Goal: Task Accomplishment & Management: Manage account settings

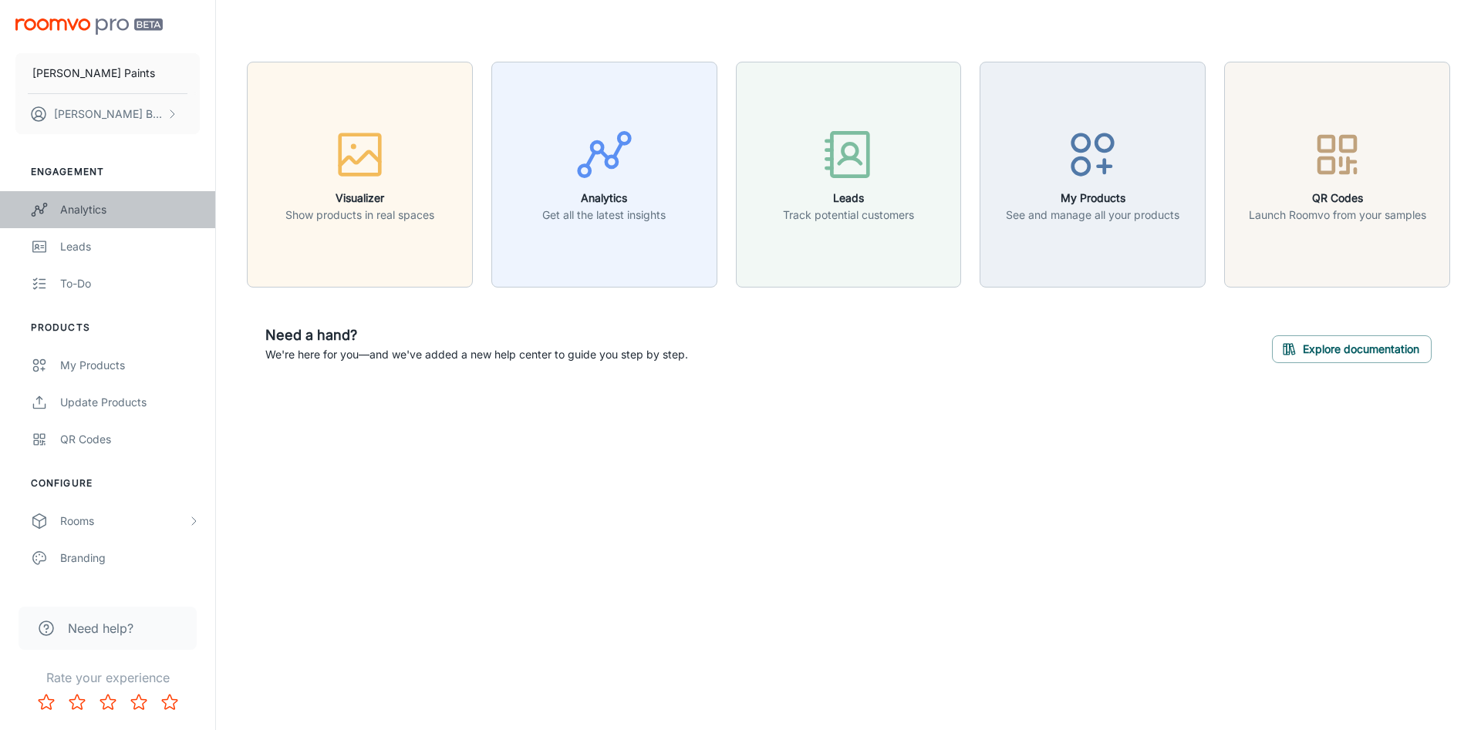
click at [96, 213] on div "Analytics" at bounding box center [130, 209] width 140 height 17
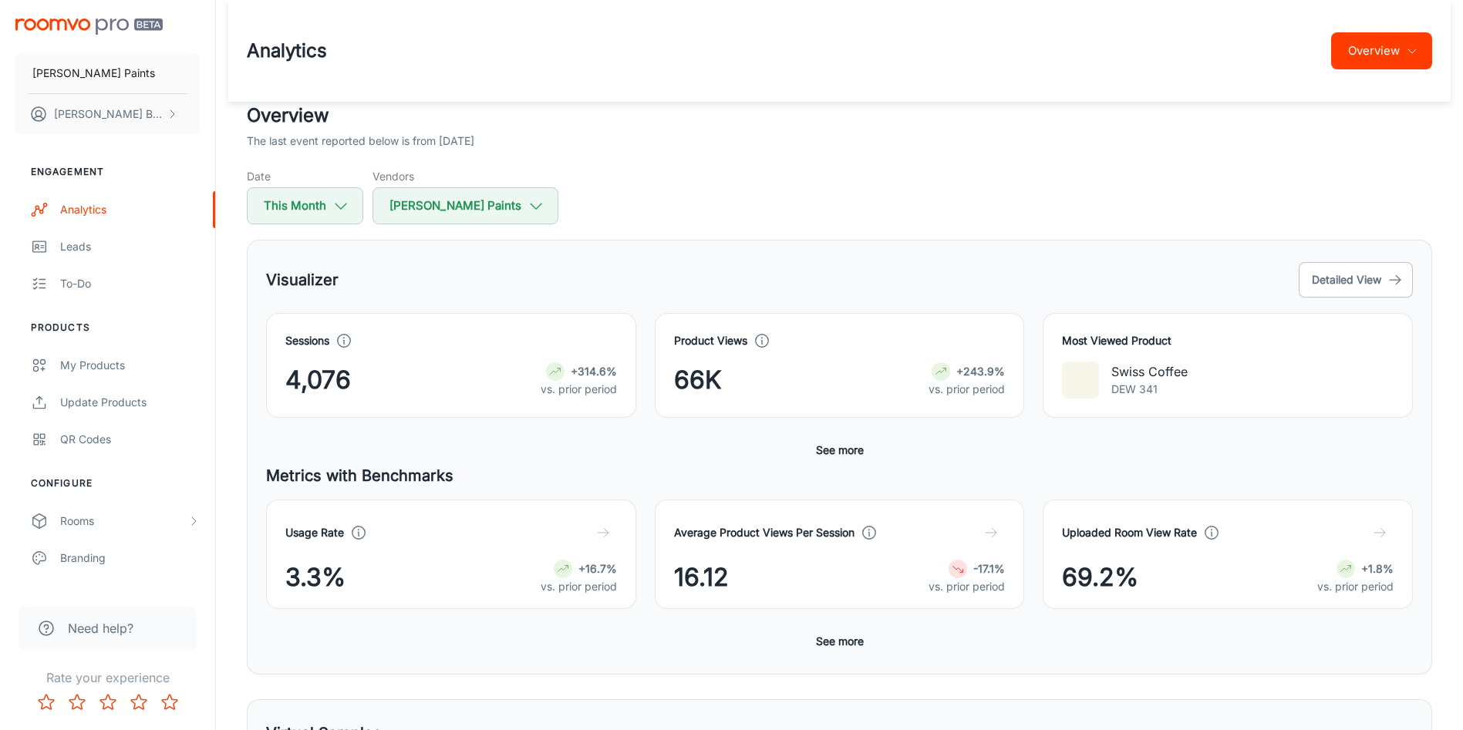
scroll to position [116, 0]
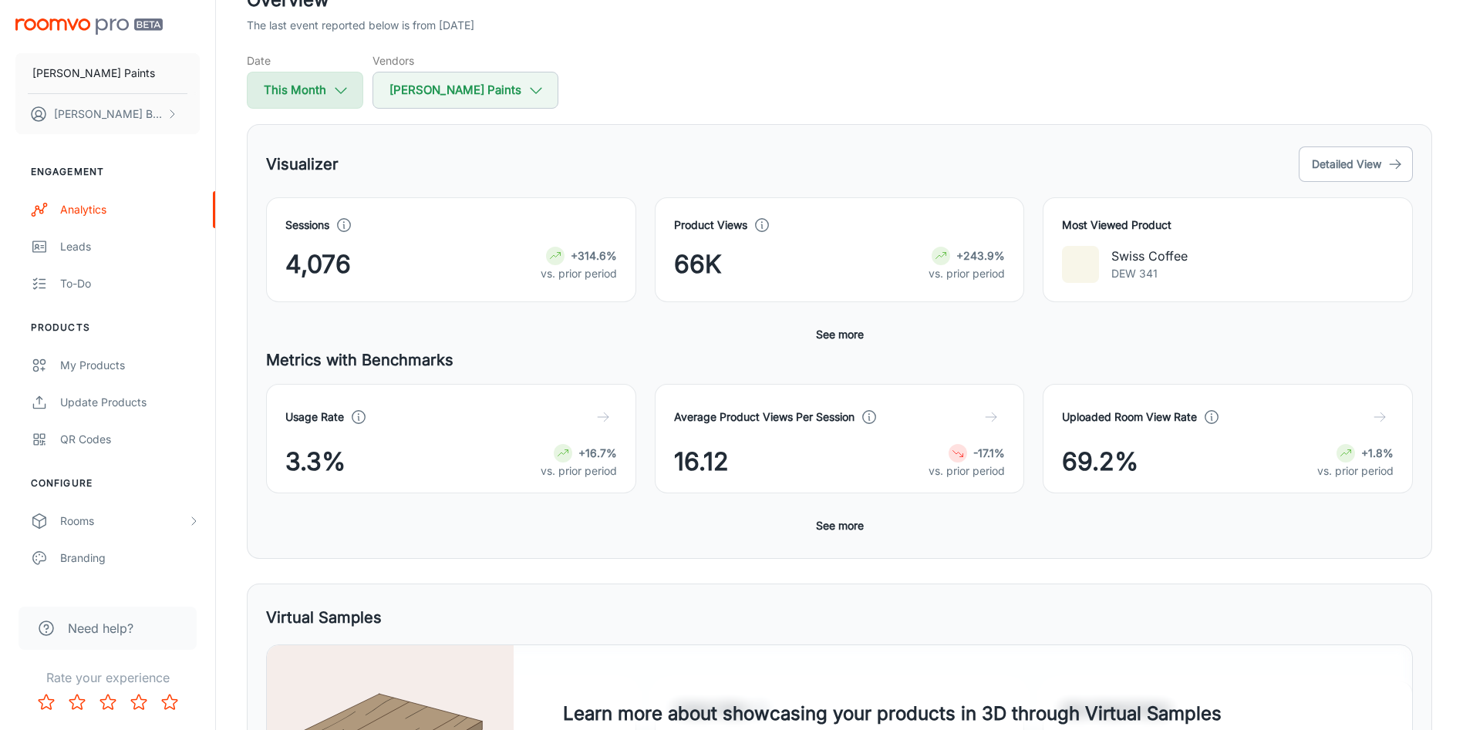
click at [323, 89] on button "This Month" at bounding box center [305, 90] width 116 height 37
select select "8"
select select "2025"
select select "8"
select select "2025"
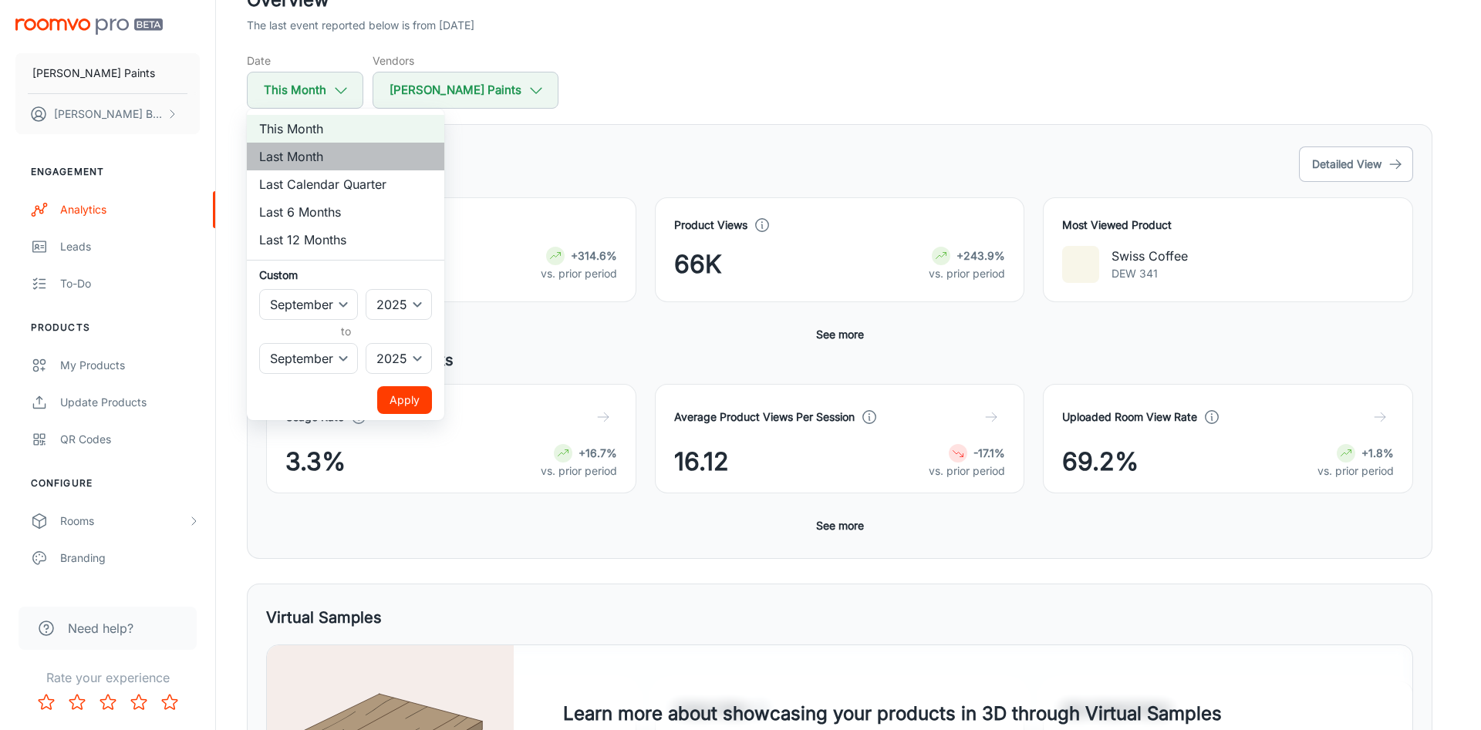
click at [320, 152] on li "Last Month" at bounding box center [345, 157] width 197 height 28
select select "7"
click at [332, 133] on li "This Month" at bounding box center [345, 129] width 197 height 28
select select "8"
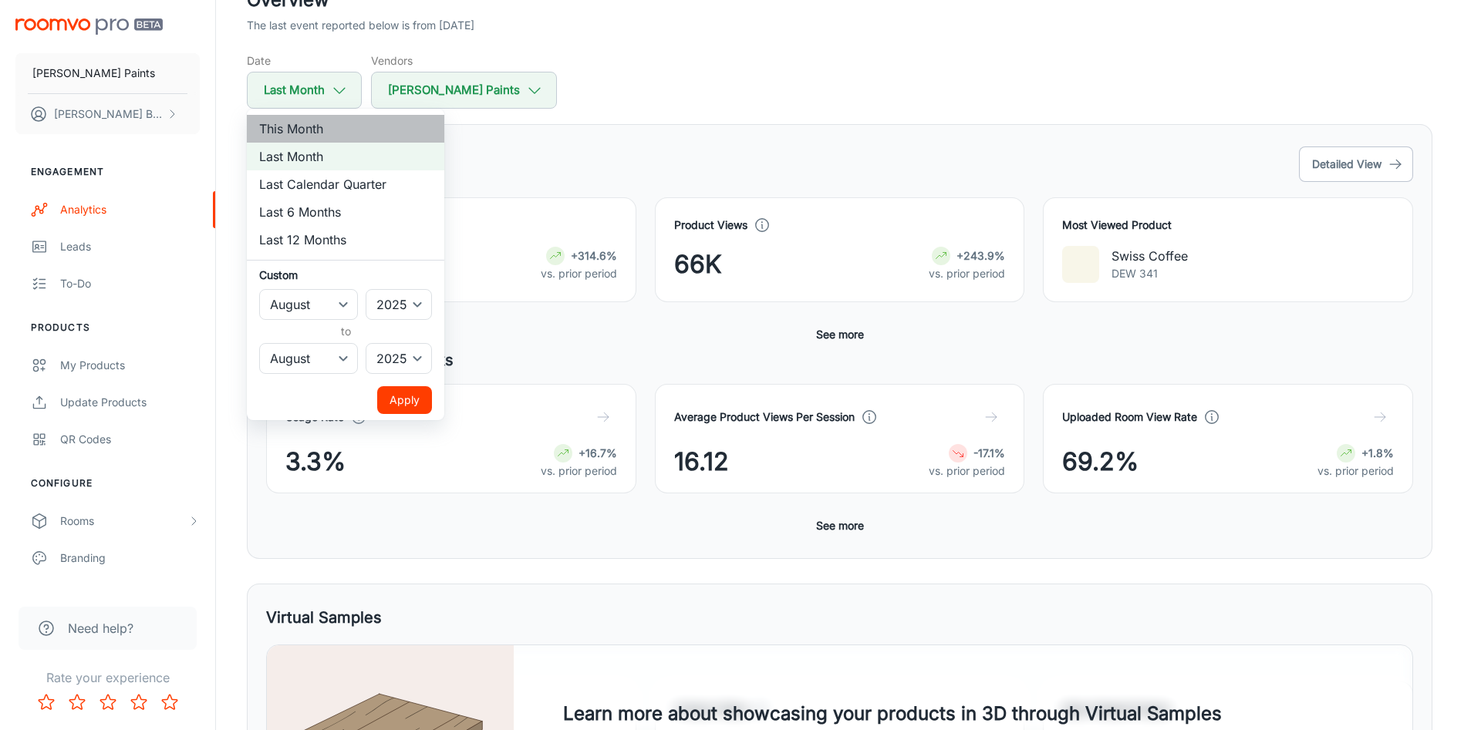
select select "8"
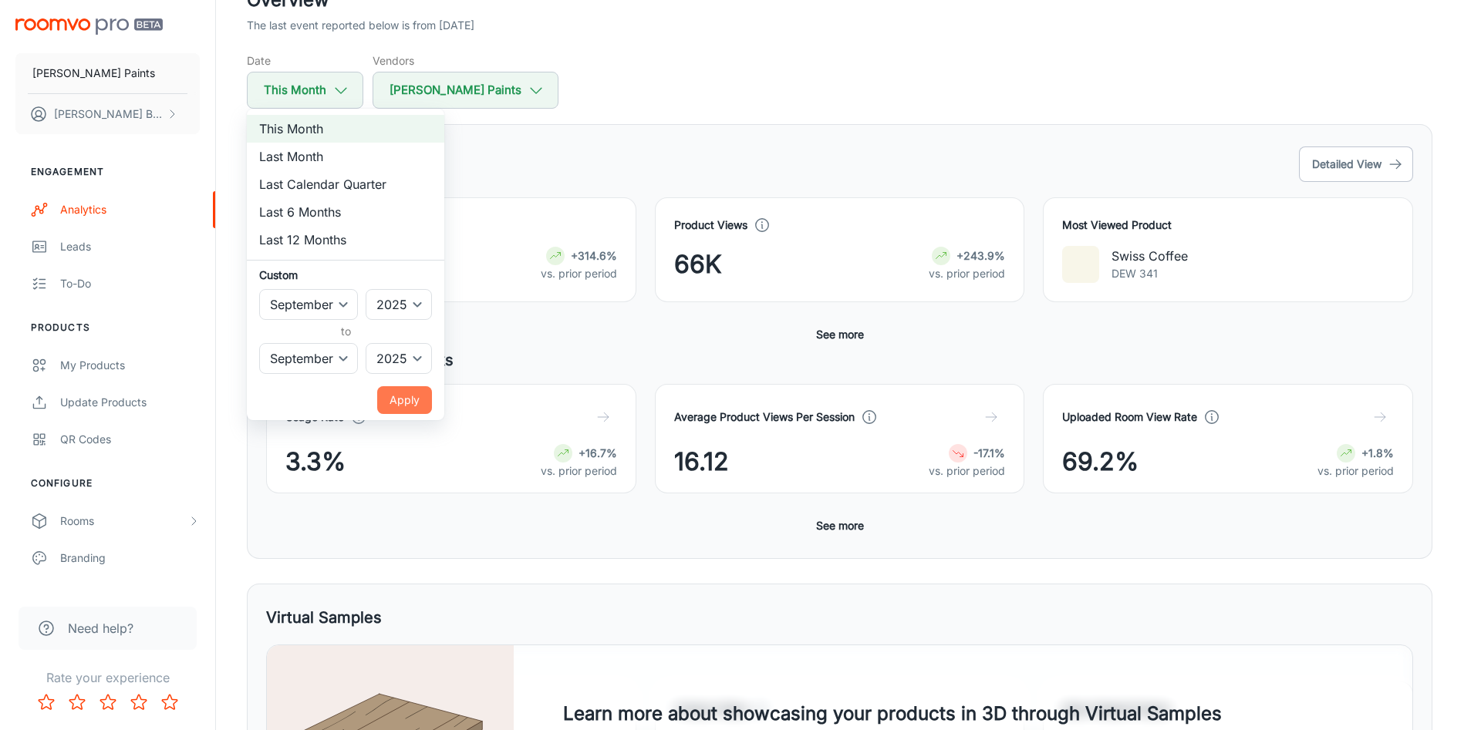
click at [398, 393] on button "Apply" at bounding box center [404, 400] width 55 height 28
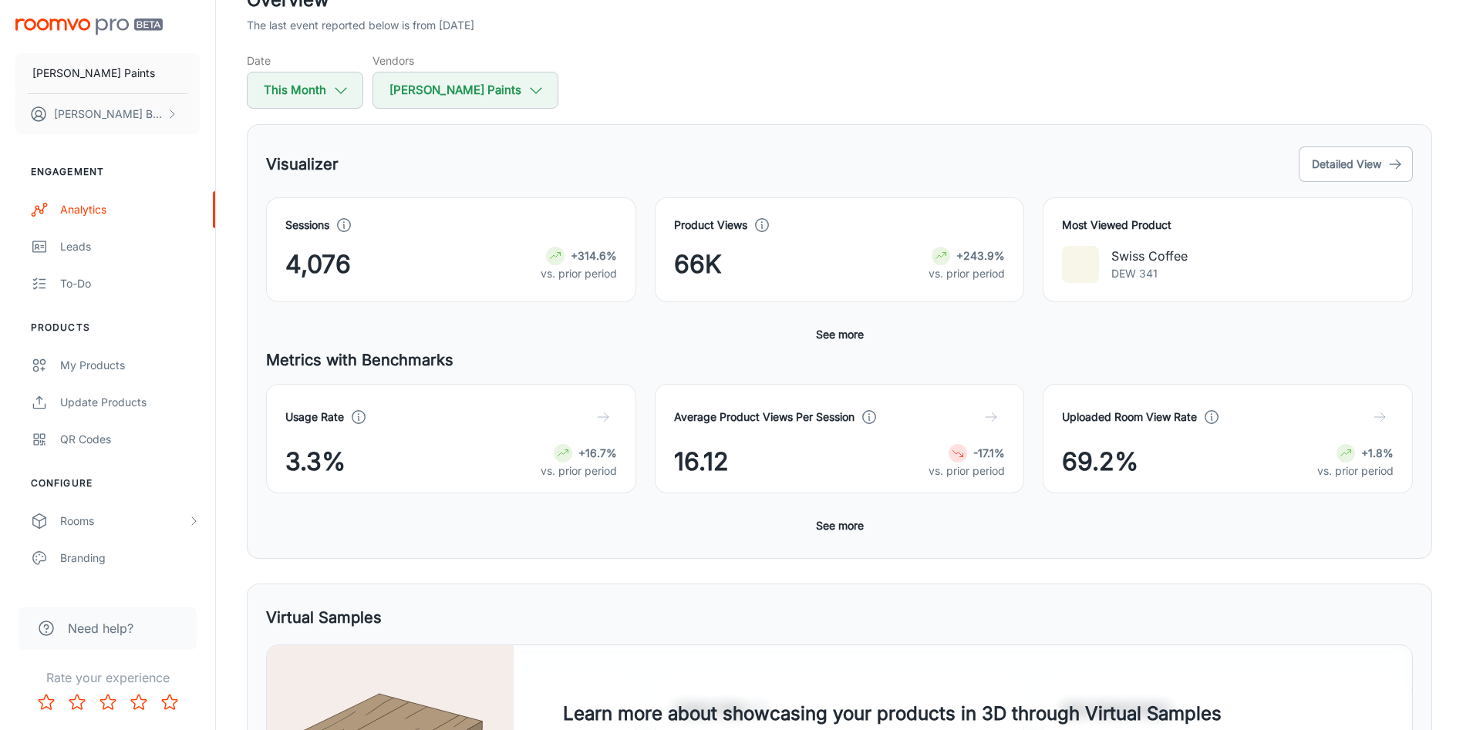
click at [853, 332] on button "See more" at bounding box center [840, 335] width 60 height 28
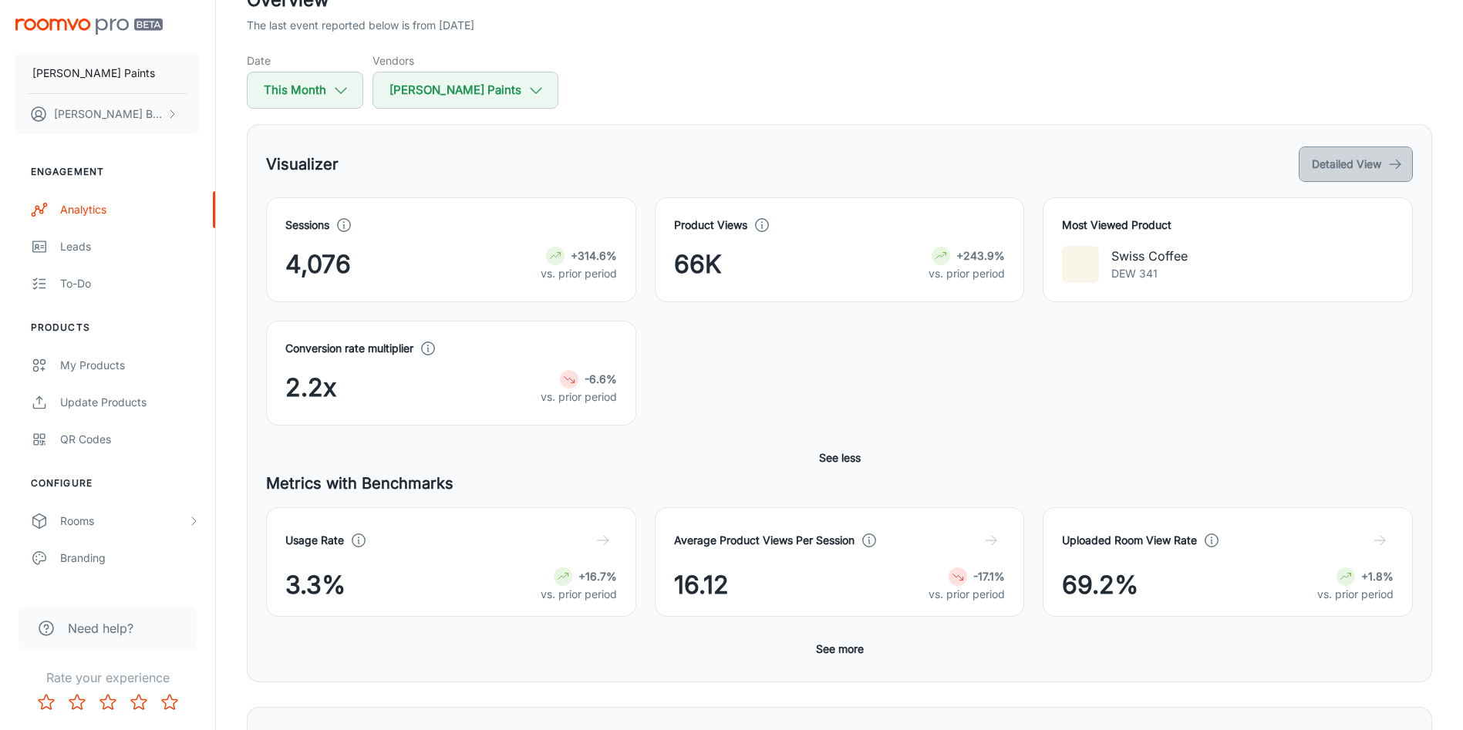
click at [1359, 165] on button "Detailed View" at bounding box center [1356, 164] width 114 height 35
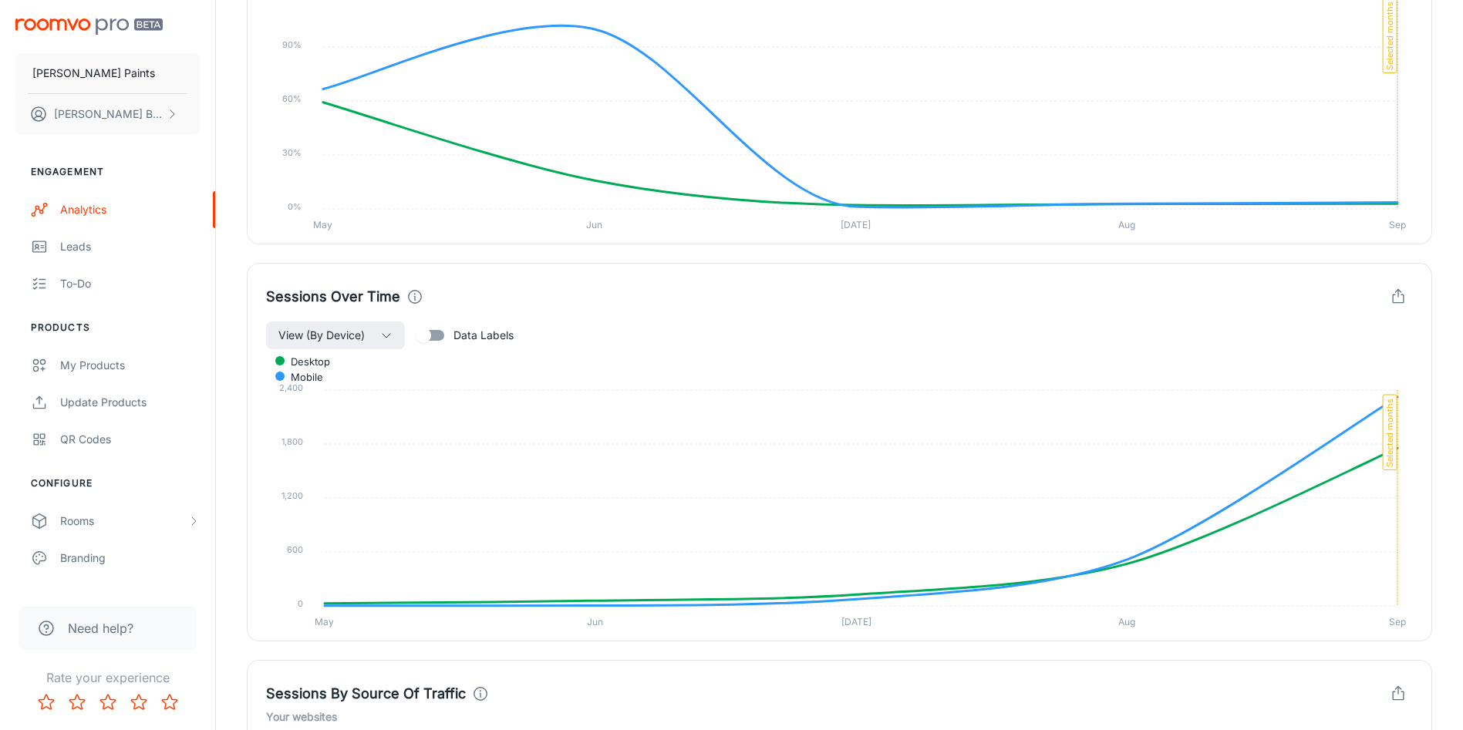
scroll to position [1169, 0]
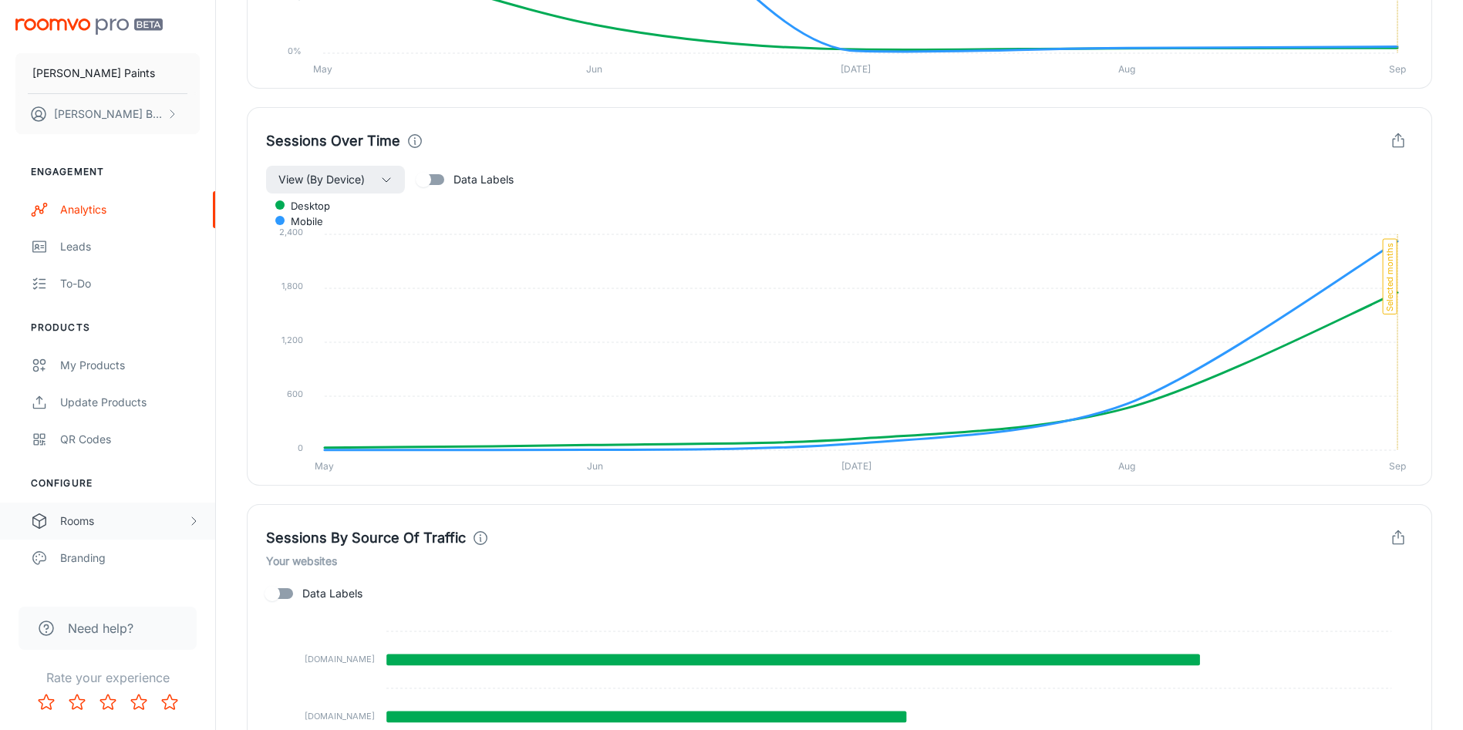
click at [84, 530] on div "Rooms" at bounding box center [107, 521] width 215 height 37
click at [86, 557] on div "My Rooms" at bounding box center [130, 558] width 140 height 17
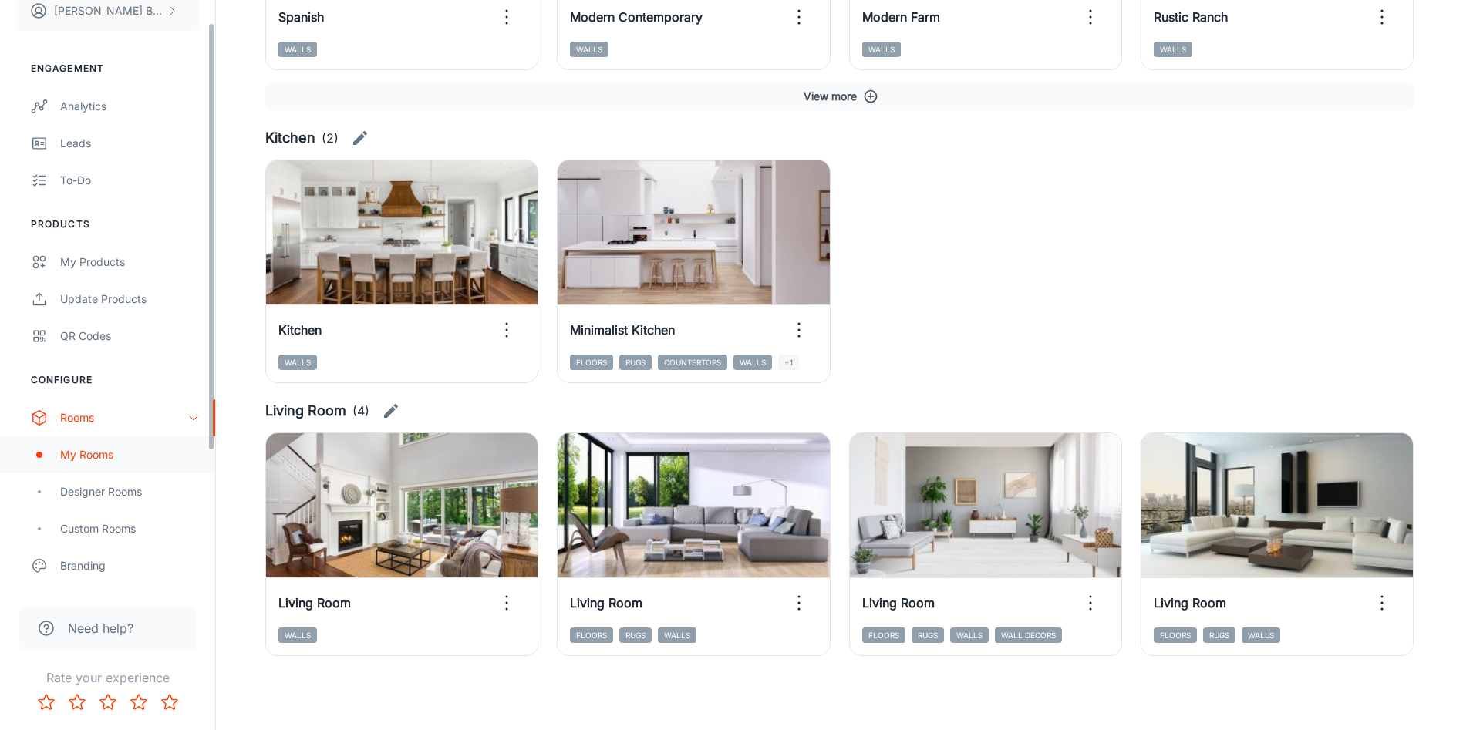
scroll to position [218, 0]
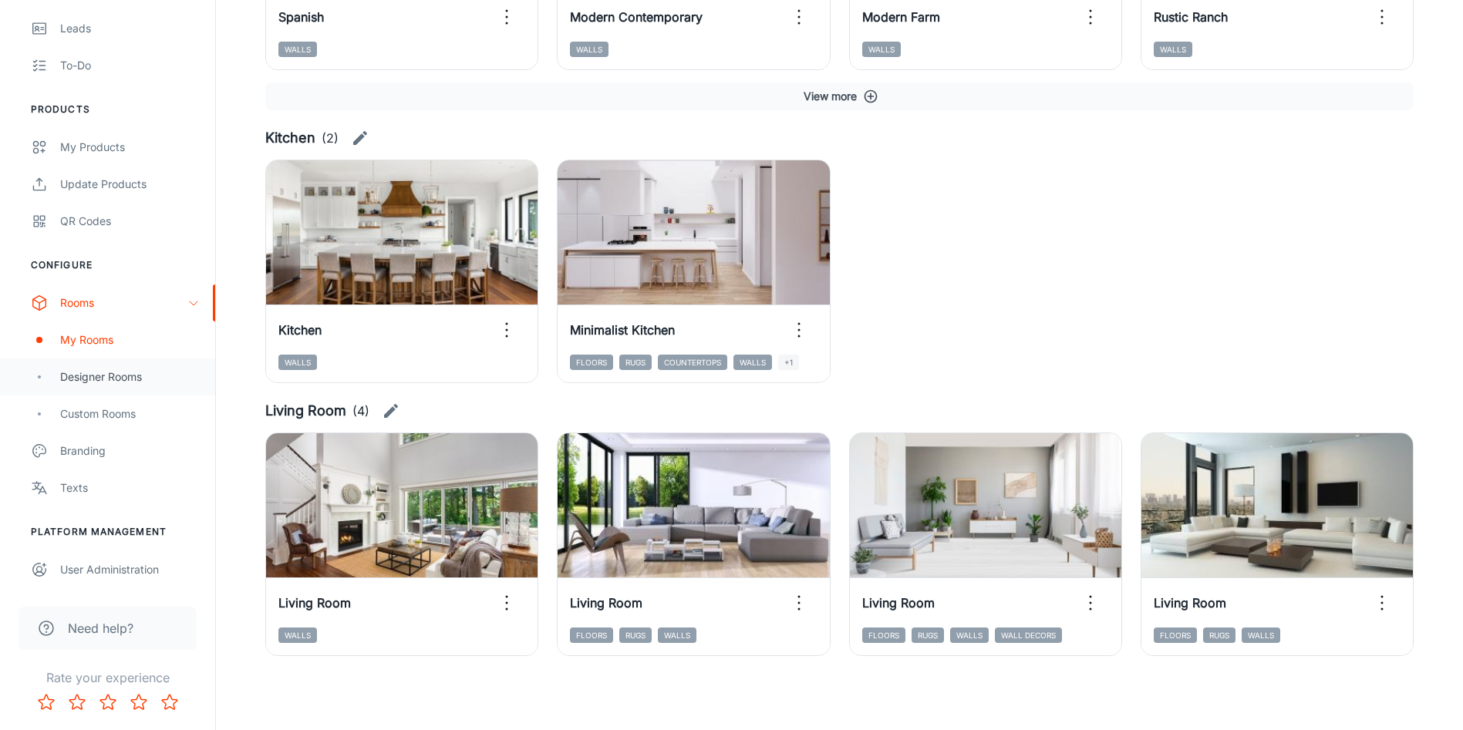
click at [110, 379] on div "Designer Rooms" at bounding box center [130, 377] width 140 height 17
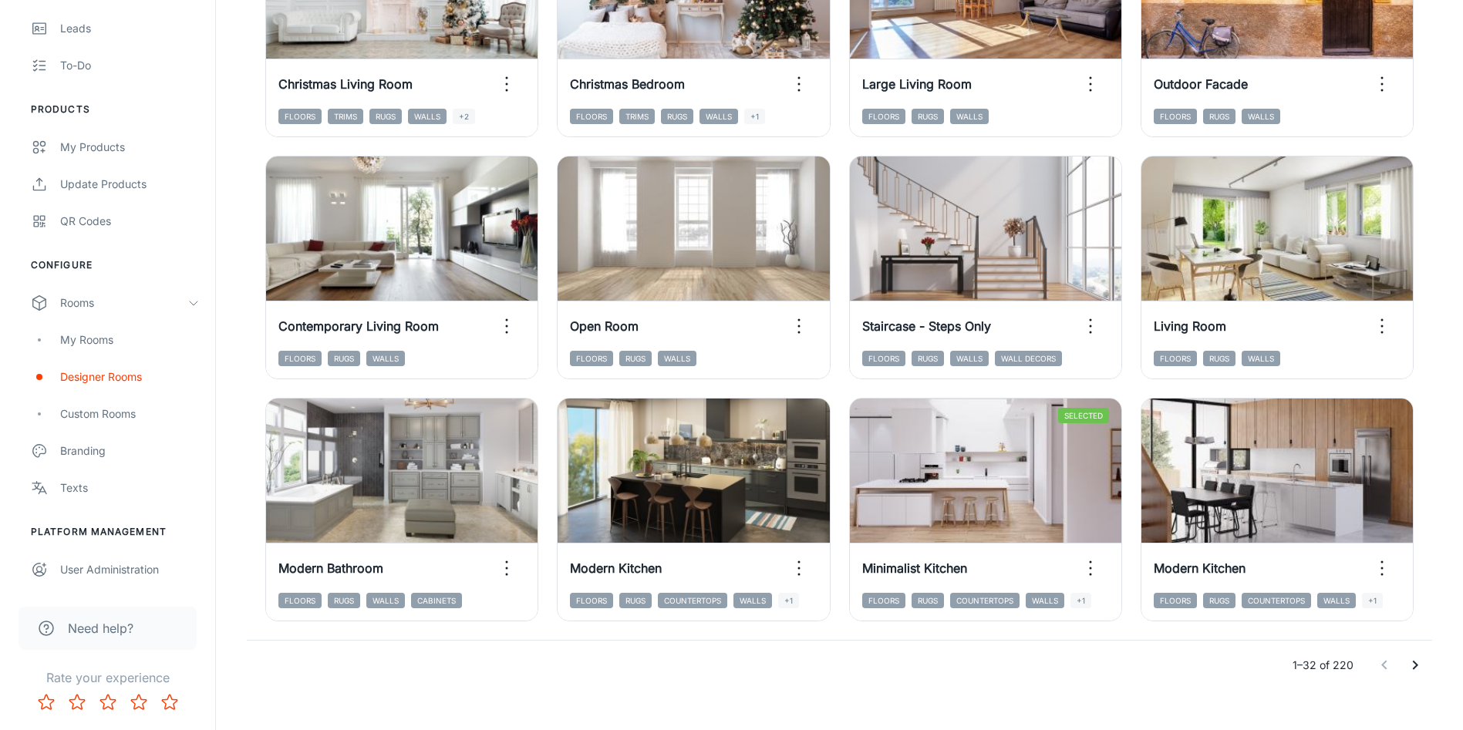
scroll to position [1564, 0]
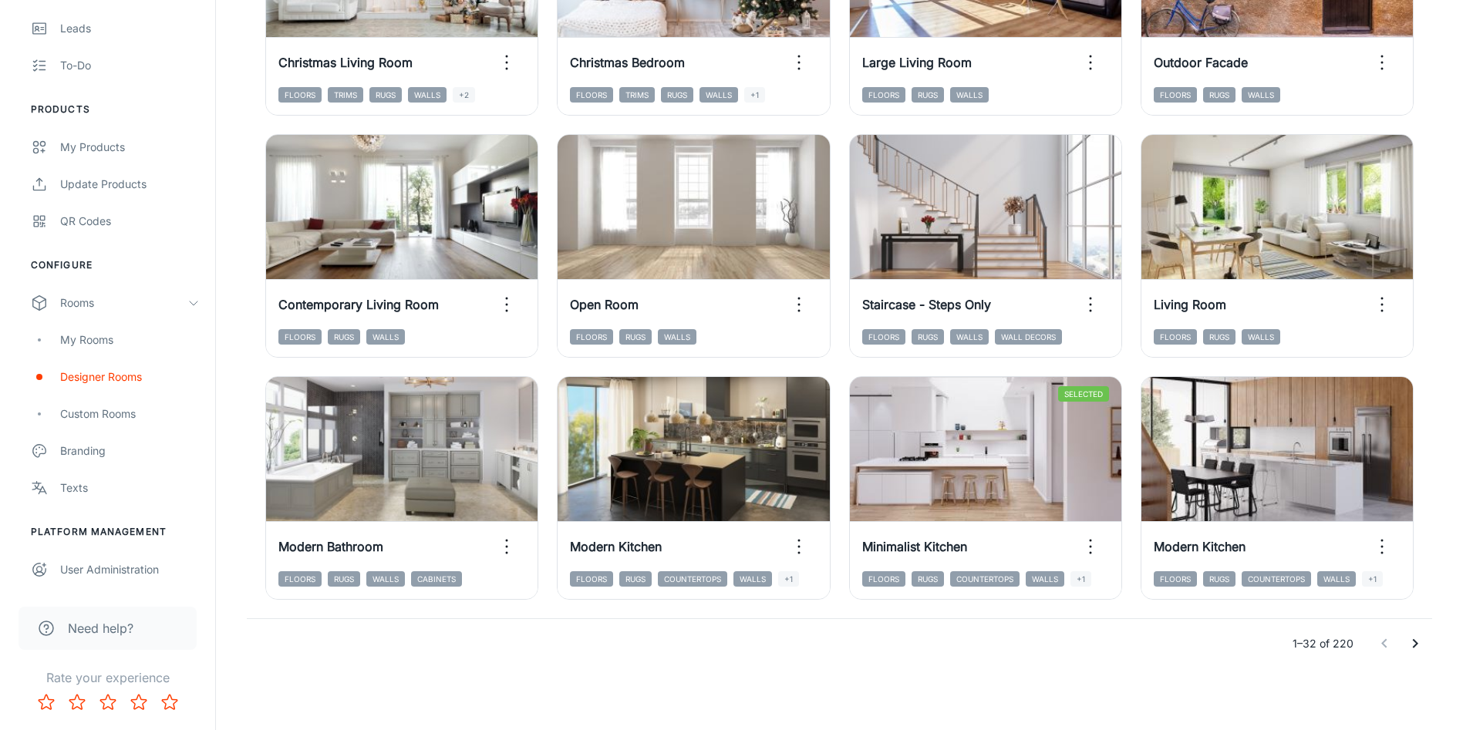
click at [1422, 643] on icon "Go to next page" at bounding box center [1415, 644] width 19 height 19
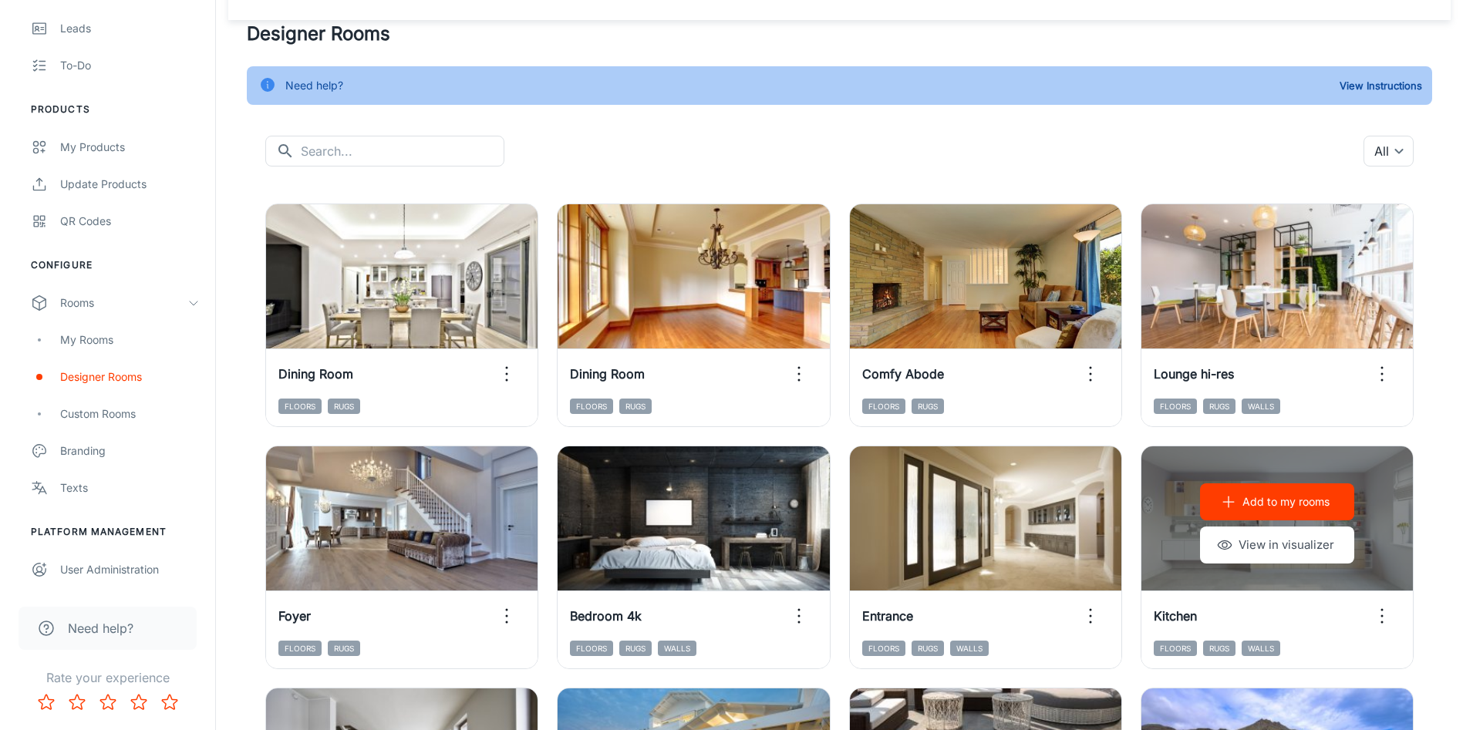
scroll to position [0, 0]
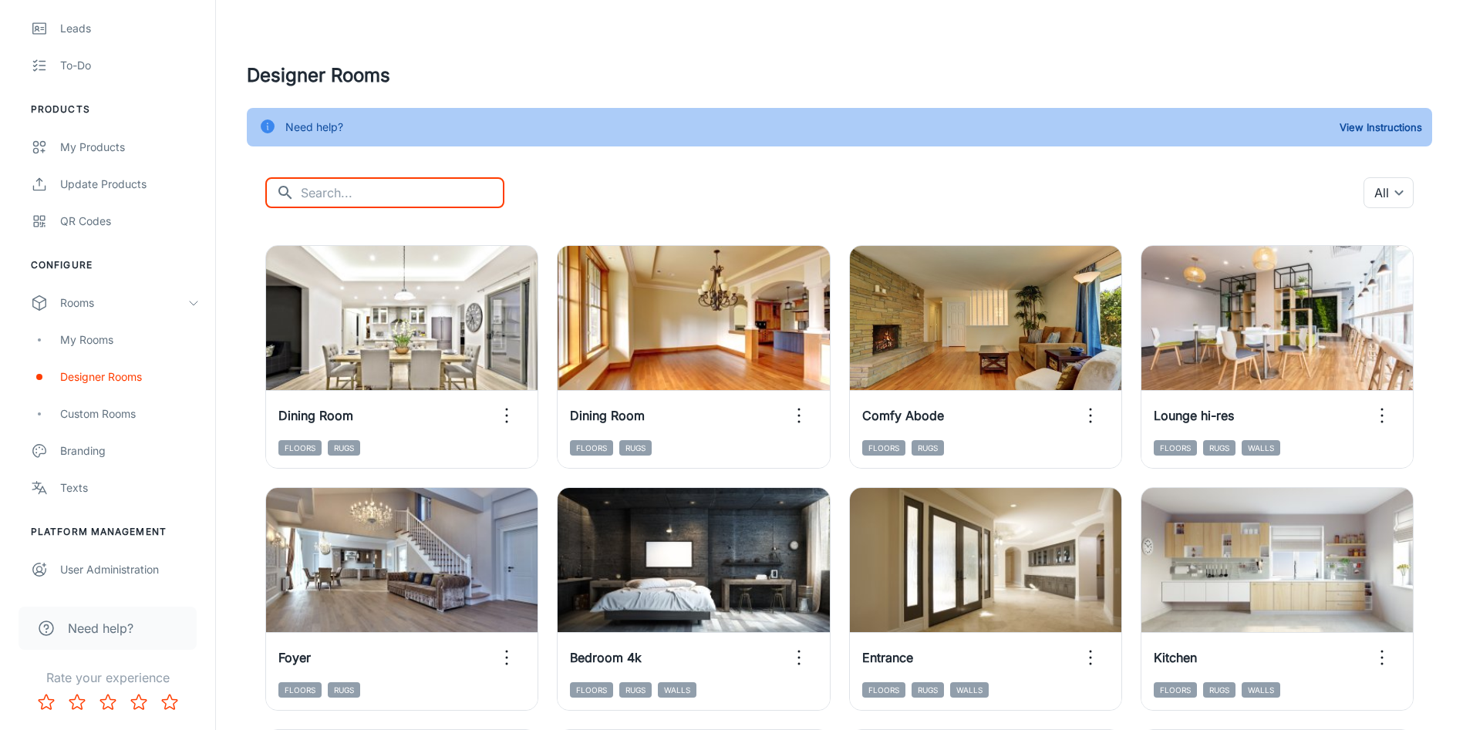
click at [418, 187] on input "text" at bounding box center [403, 192] width 204 height 31
click at [423, 180] on input "bathro" at bounding box center [403, 192] width 204 height 31
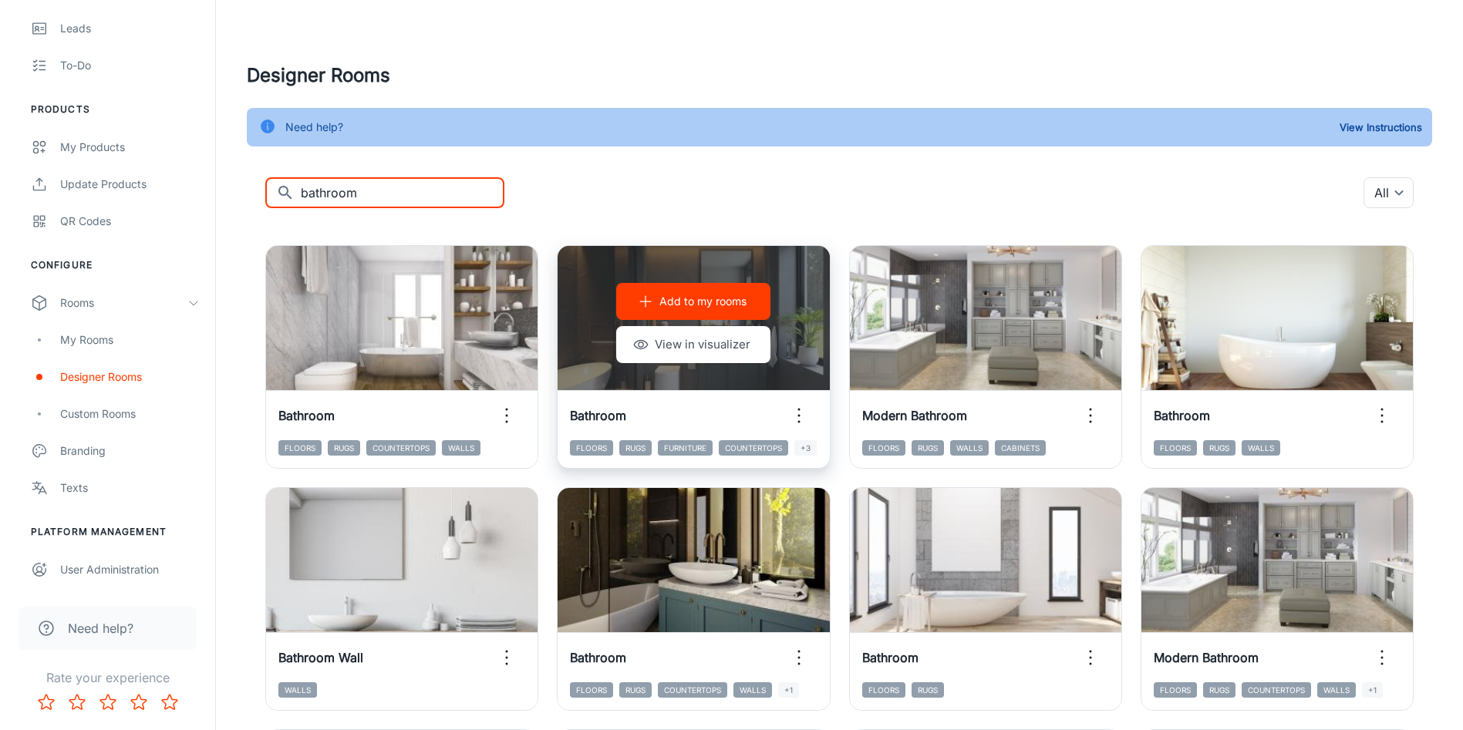
type input "bathroom"
click at [638, 305] on icon "button" at bounding box center [645, 301] width 15 height 15
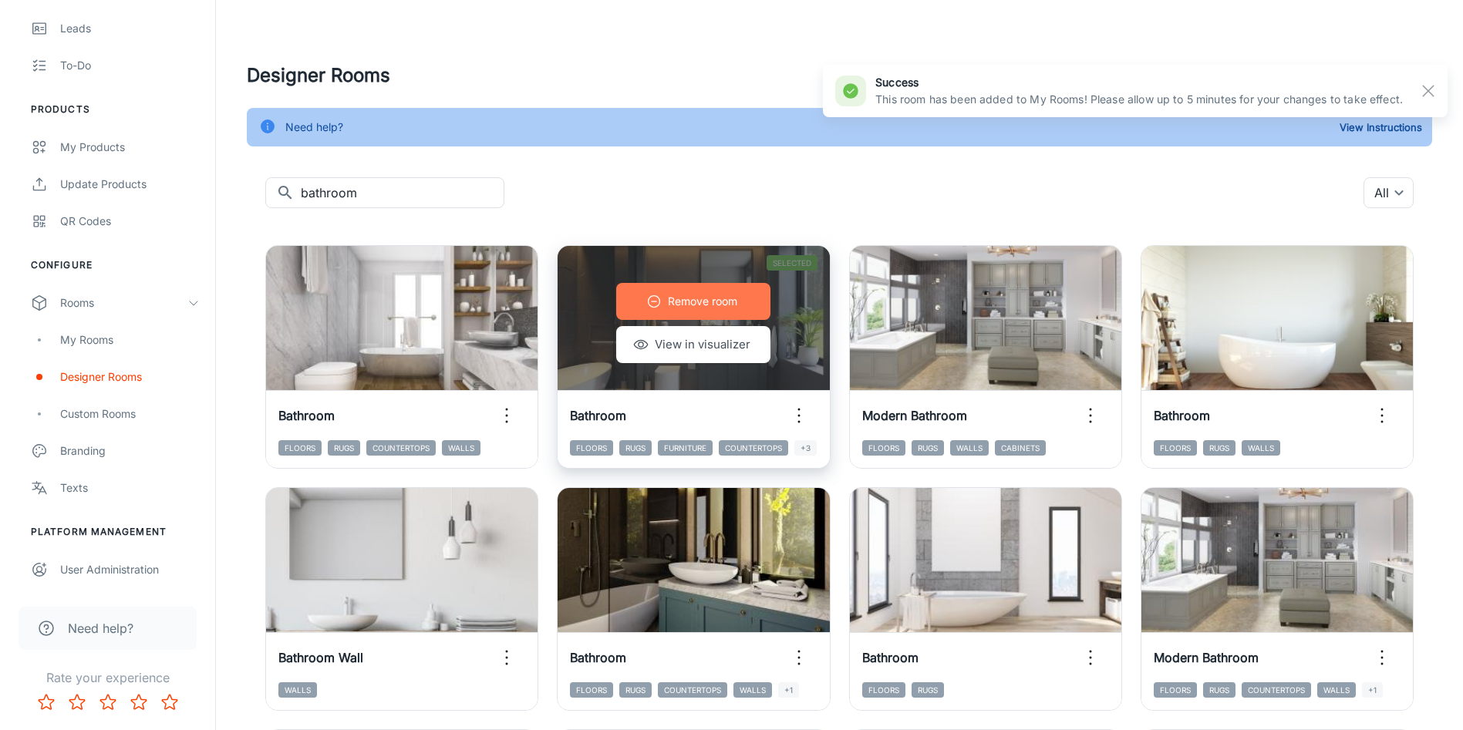
click at [693, 299] on p "Remove room" at bounding box center [702, 301] width 69 height 17
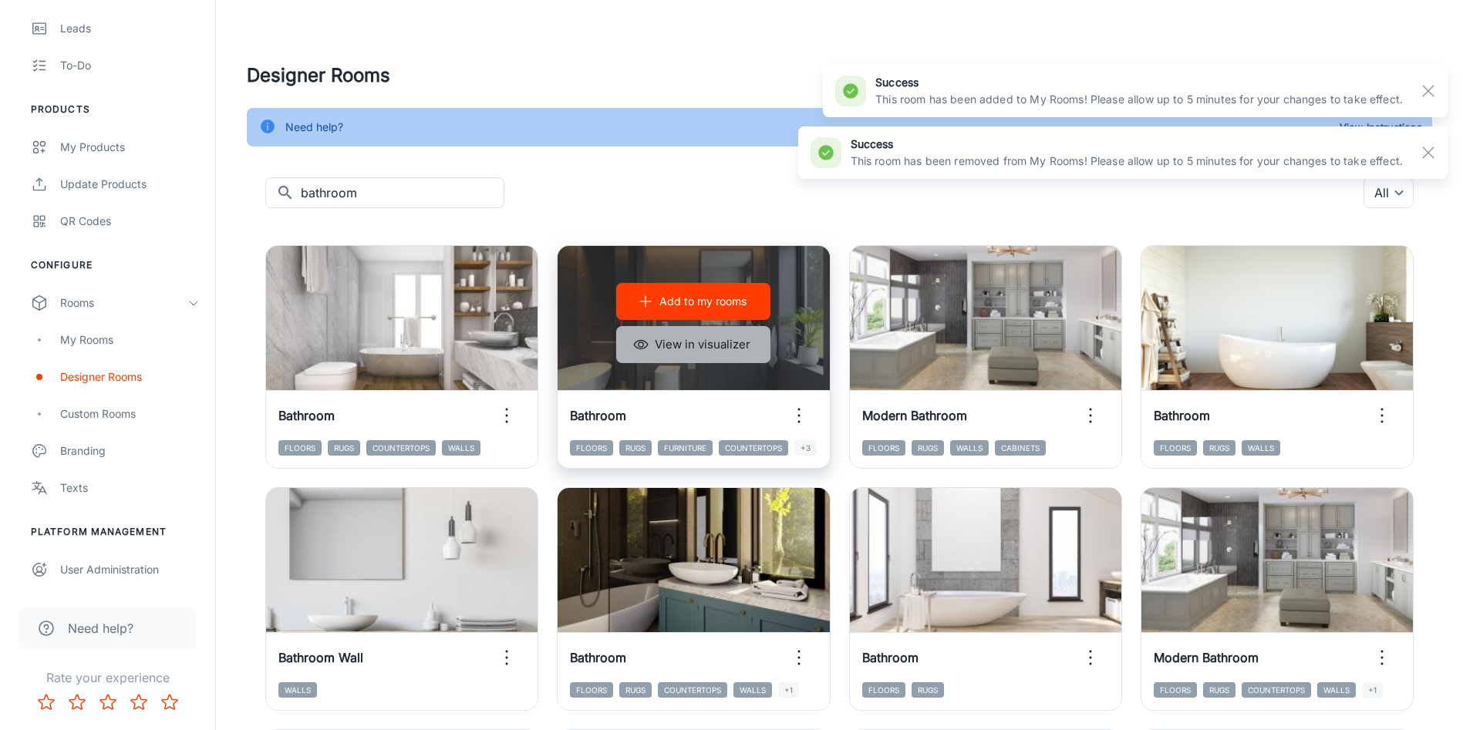
click at [671, 356] on button "View in visualizer" at bounding box center [693, 344] width 154 height 37
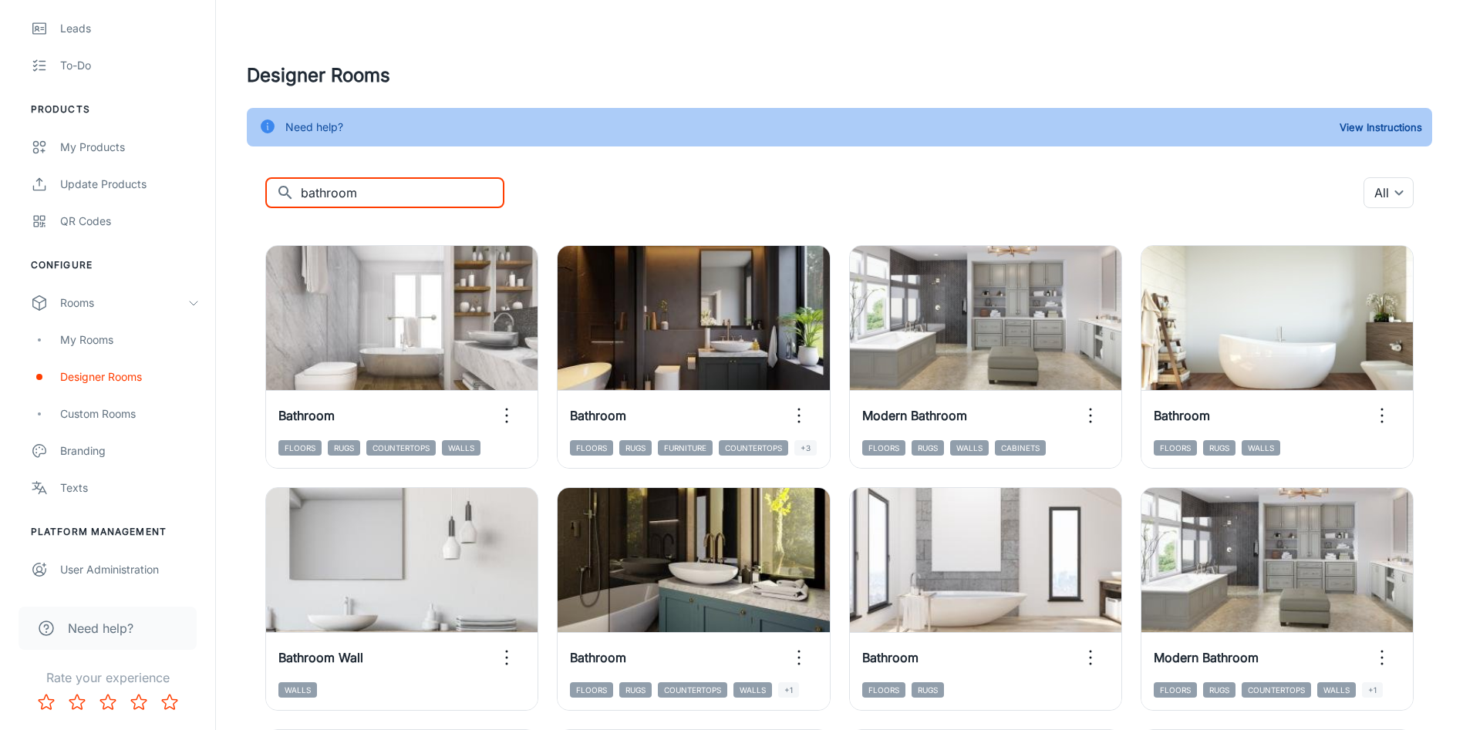
drag, startPoint x: 379, startPoint y: 185, endPoint x: 272, endPoint y: 193, distance: 106.7
click at [272, 193] on div "​ bathroom ​" at bounding box center [384, 192] width 239 height 31
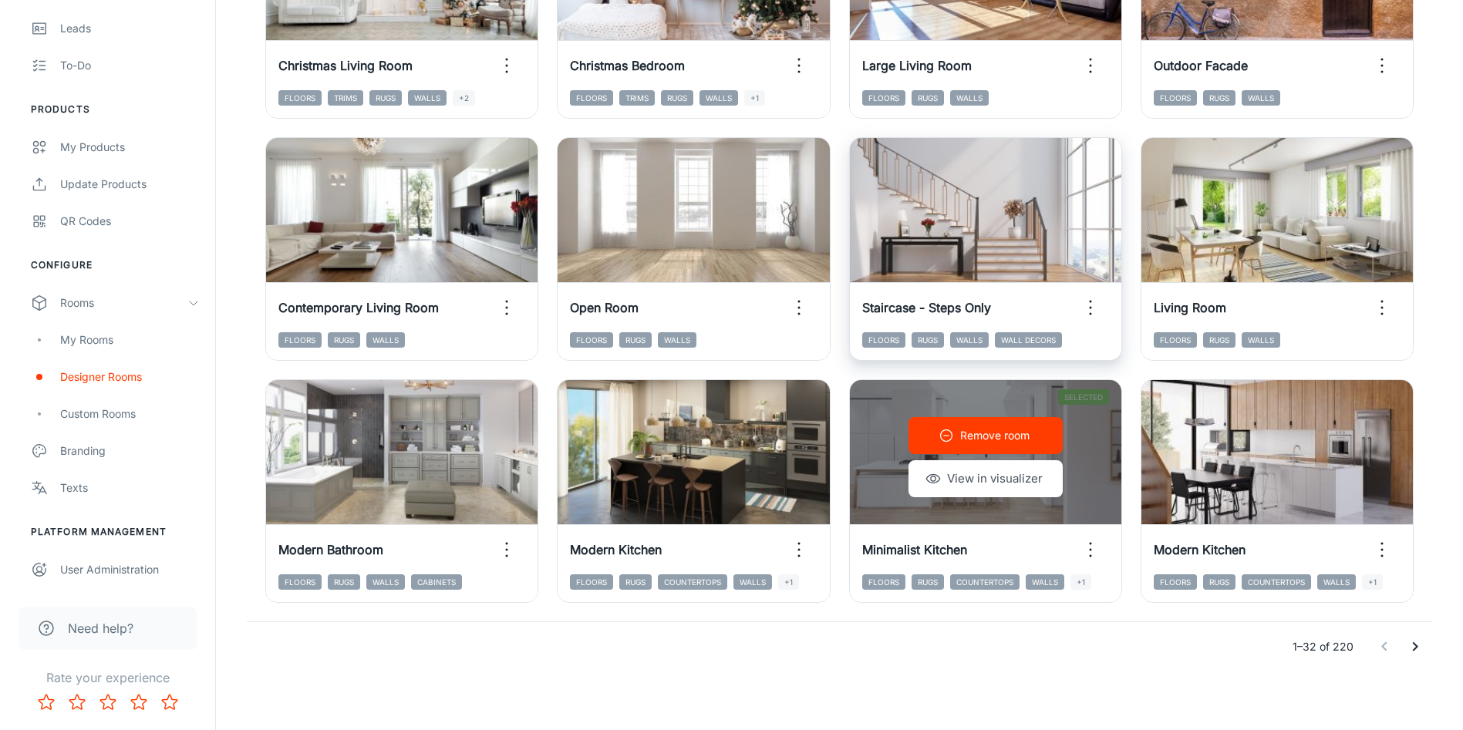
scroll to position [1564, 0]
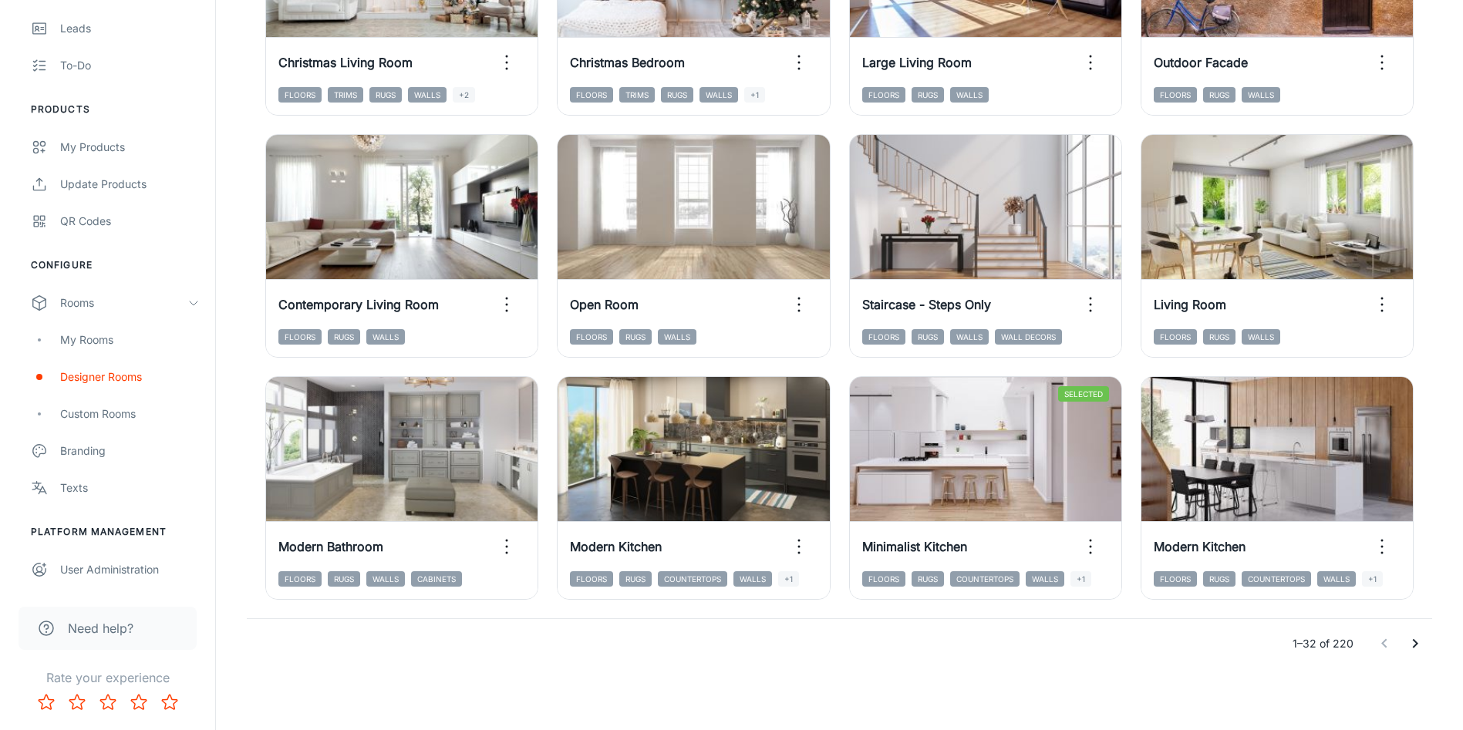
click at [1407, 647] on icon "Go to next page" at bounding box center [1415, 644] width 19 height 19
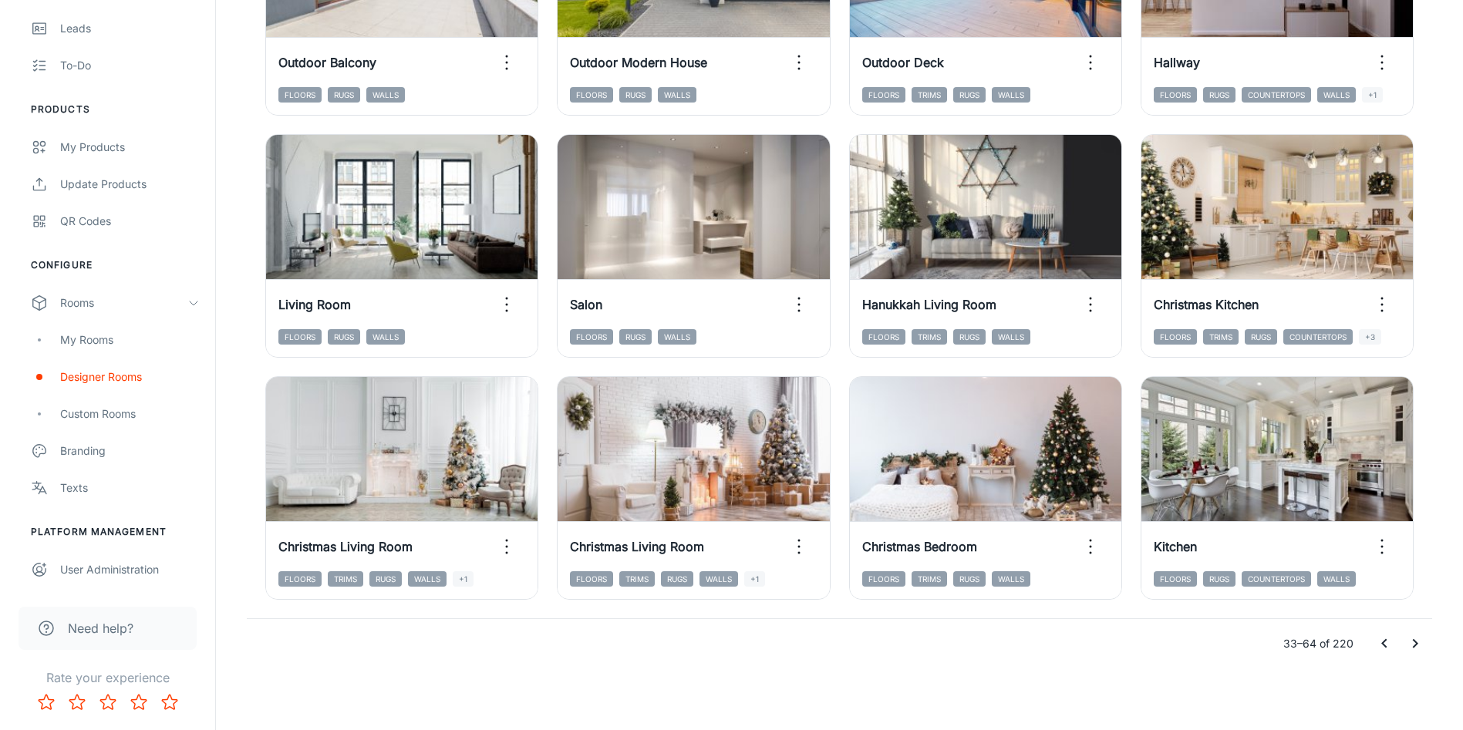
click at [1413, 648] on icon "Go to next page" at bounding box center [1415, 644] width 19 height 19
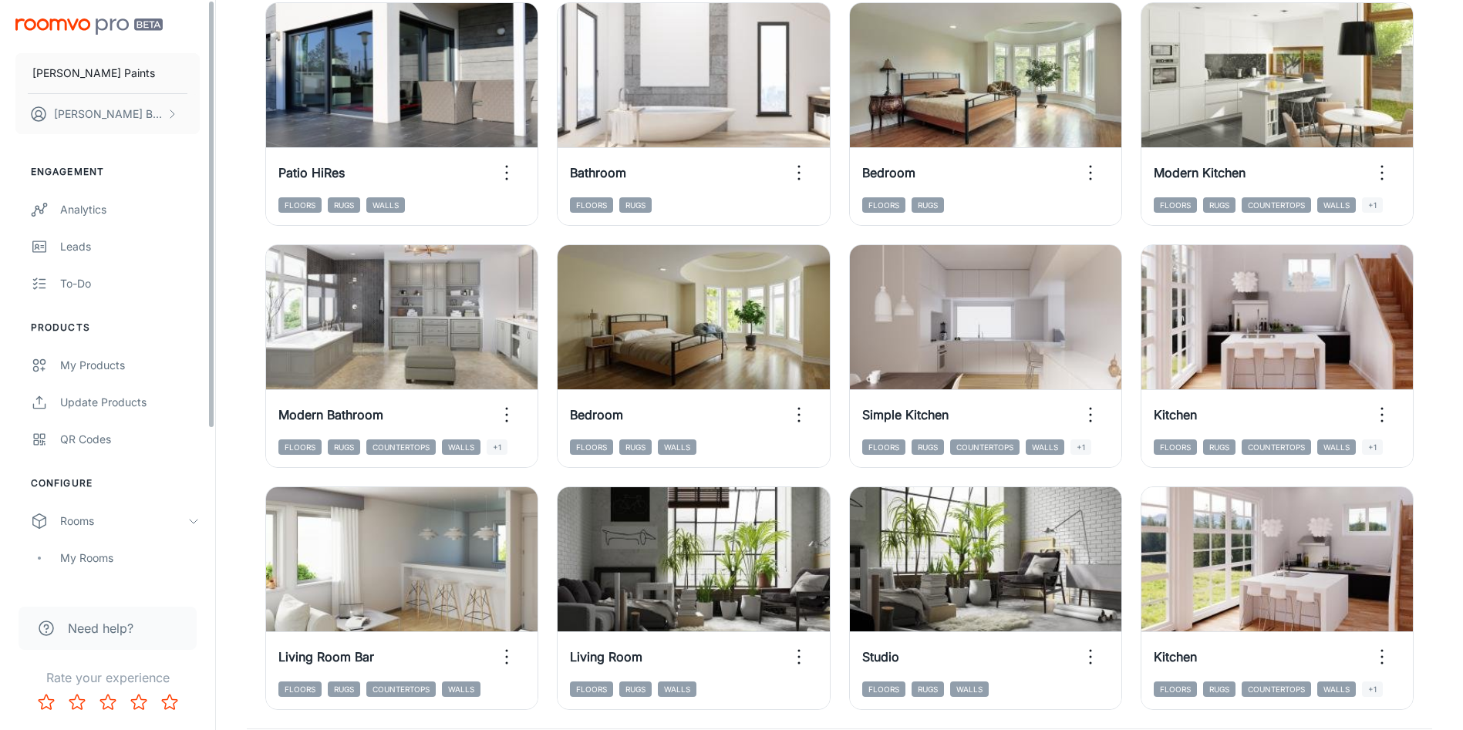
scroll to position [1333, 0]
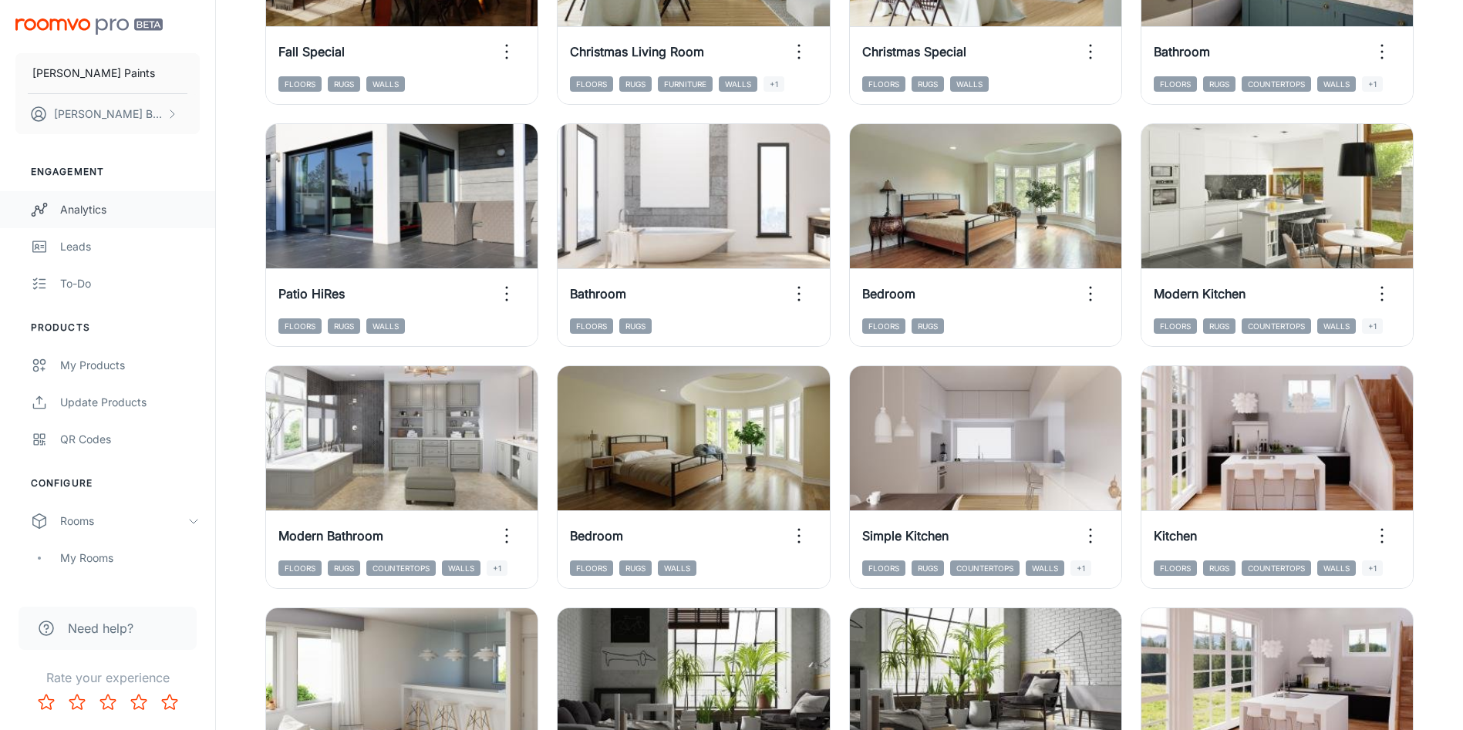
click at [133, 214] on div "Analytics" at bounding box center [130, 209] width 140 height 17
